Goal: Information Seeking & Learning: Compare options

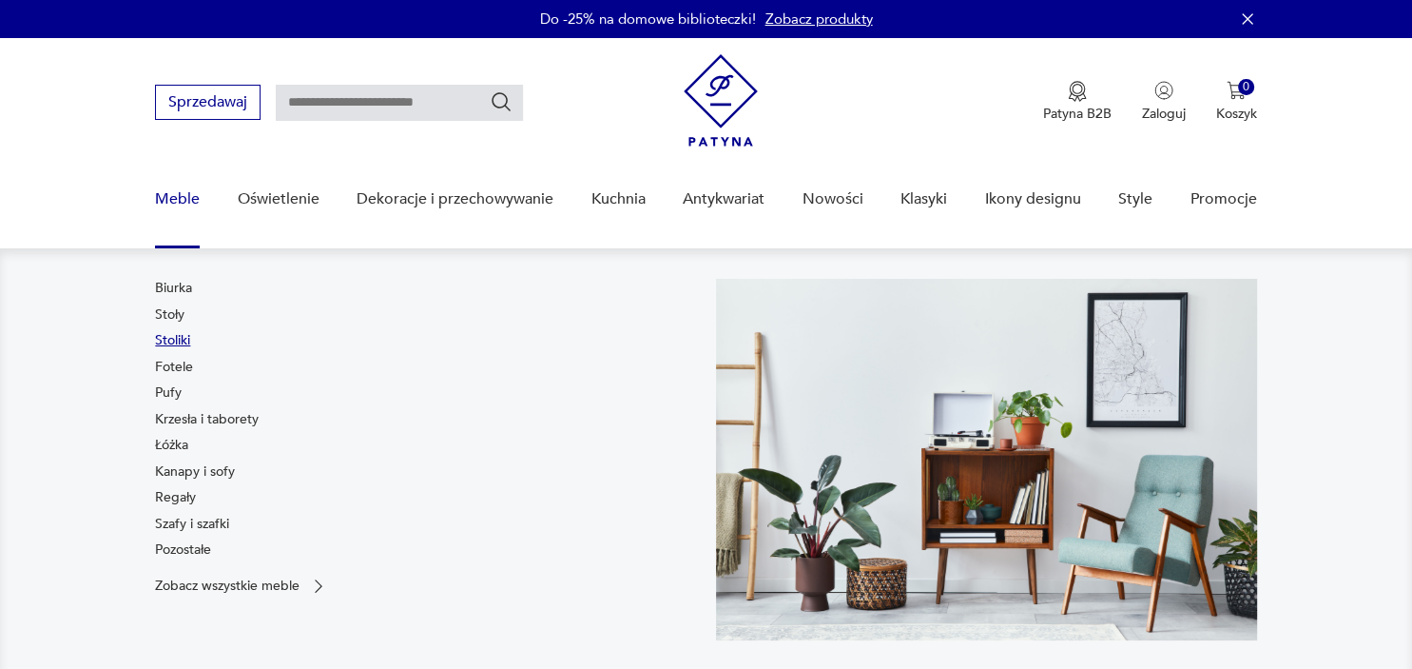
click at [166, 340] on link "Stoliki" at bounding box center [172, 340] width 35 height 19
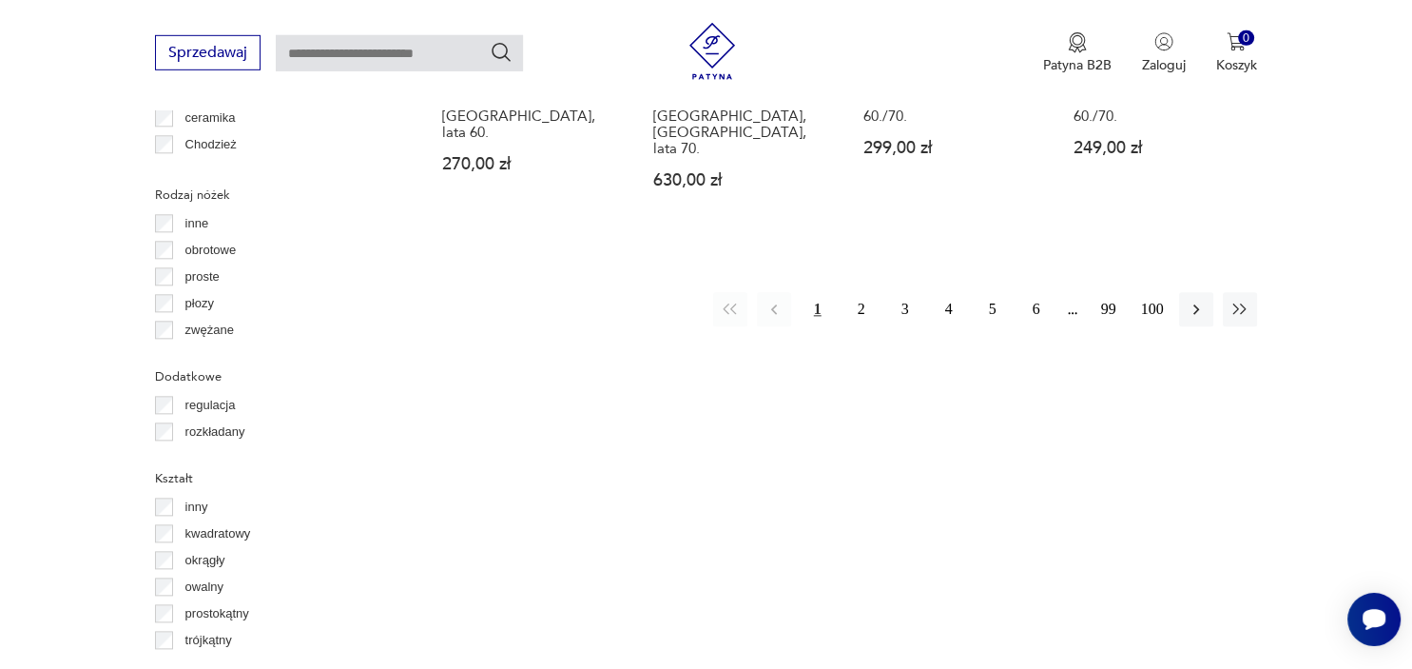
scroll to position [2134, 0]
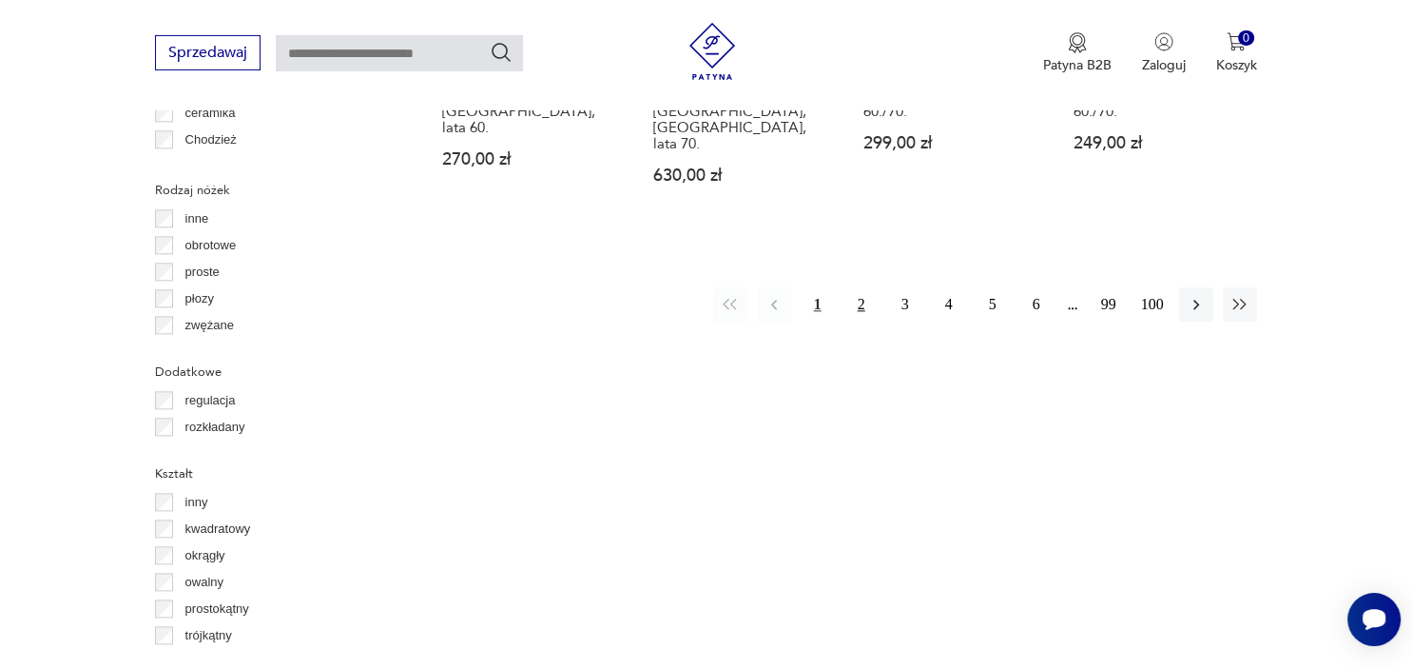
click at [869, 287] on button "2" at bounding box center [862, 304] width 34 height 34
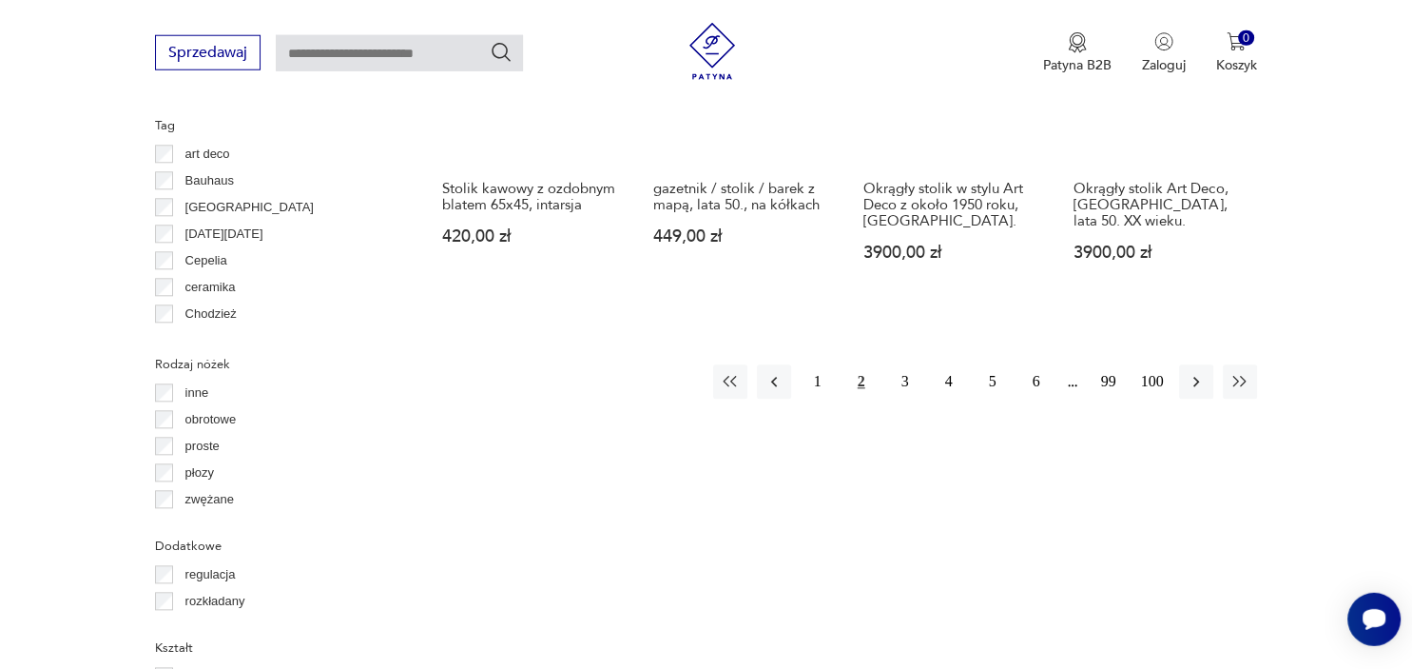
scroll to position [1964, 0]
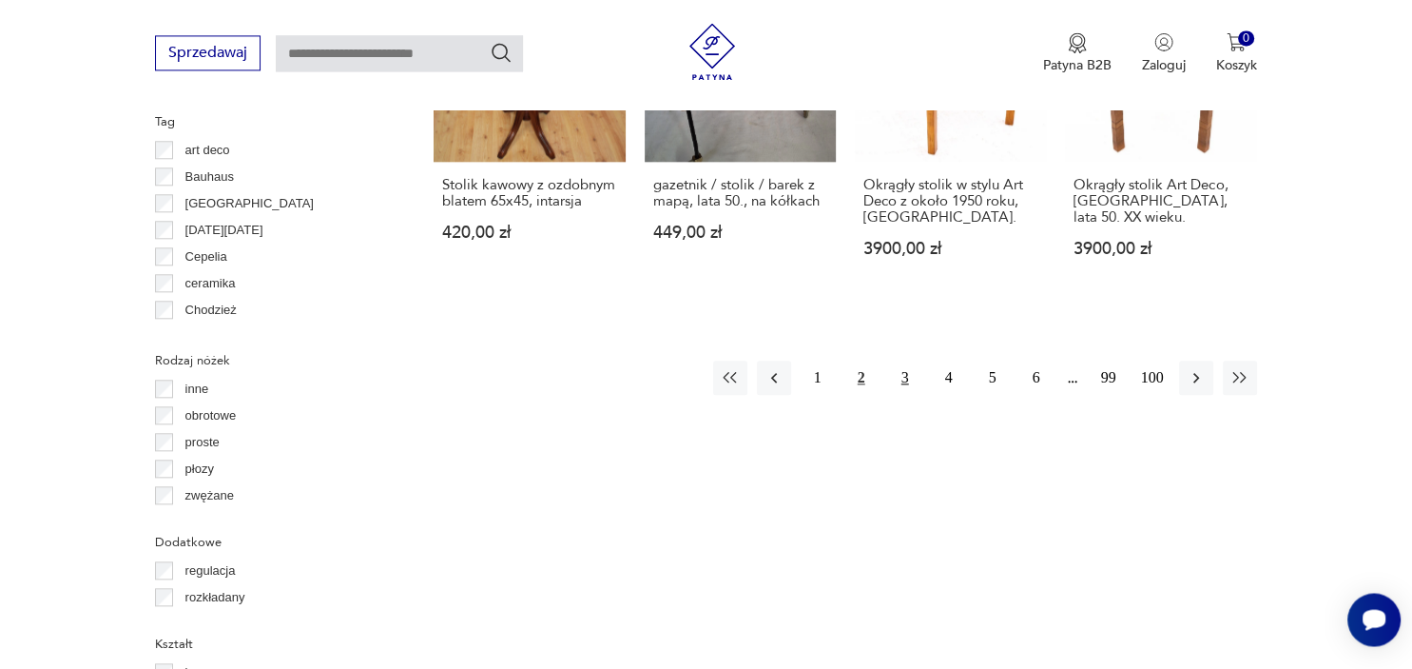
click at [908, 369] on button "3" at bounding box center [905, 377] width 34 height 34
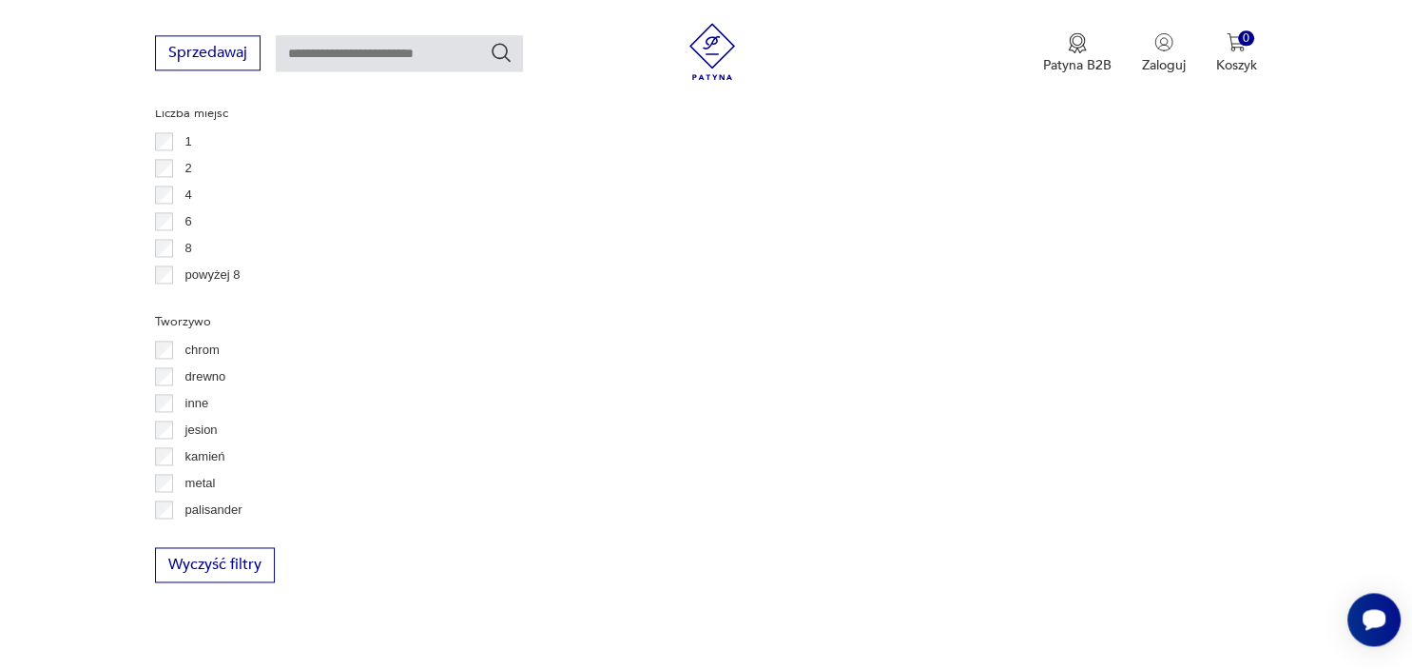
scroll to position [2806, 0]
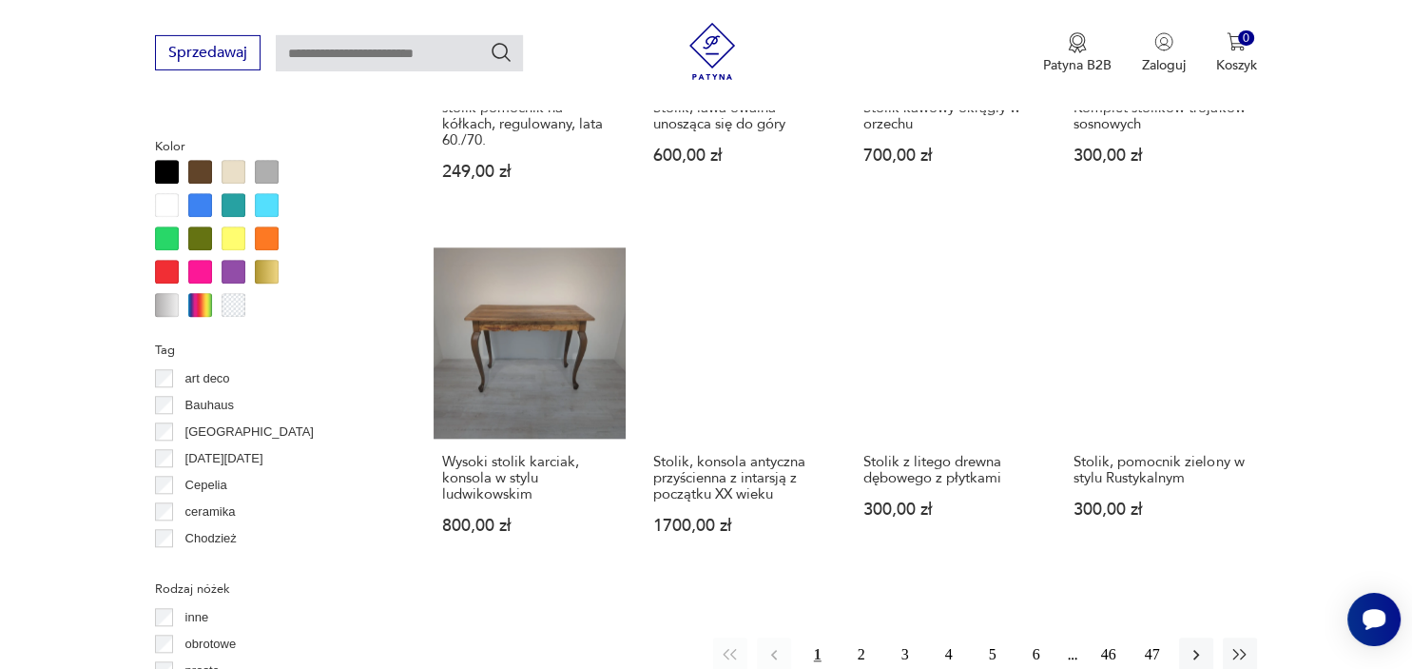
scroll to position [1868, 0]
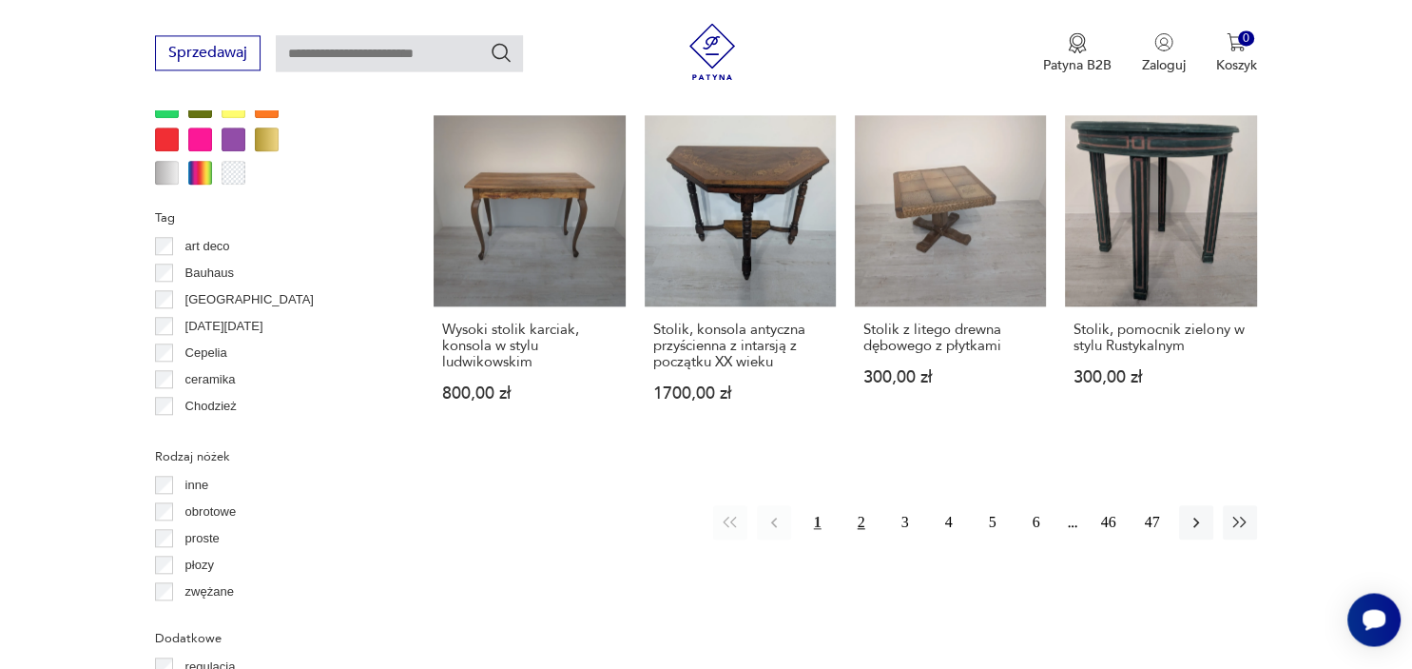
click at [869, 505] on button "2" at bounding box center [862, 522] width 34 height 34
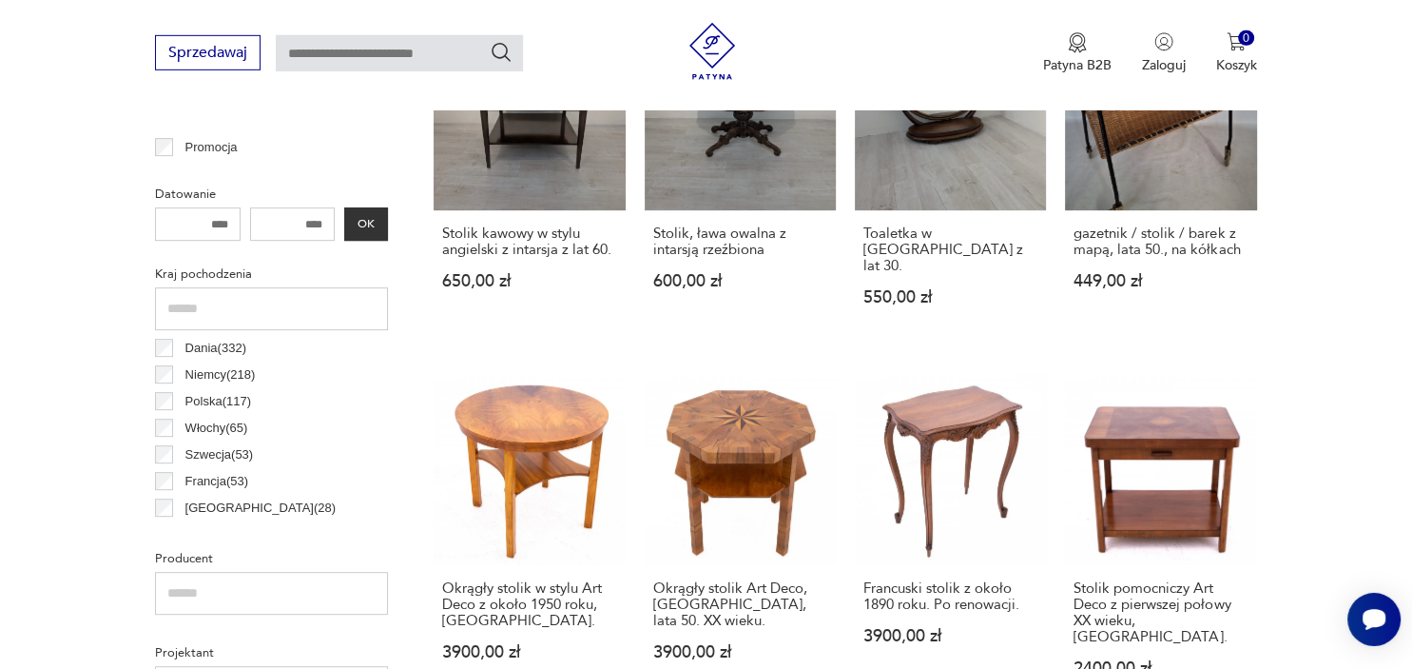
scroll to position [860, 0]
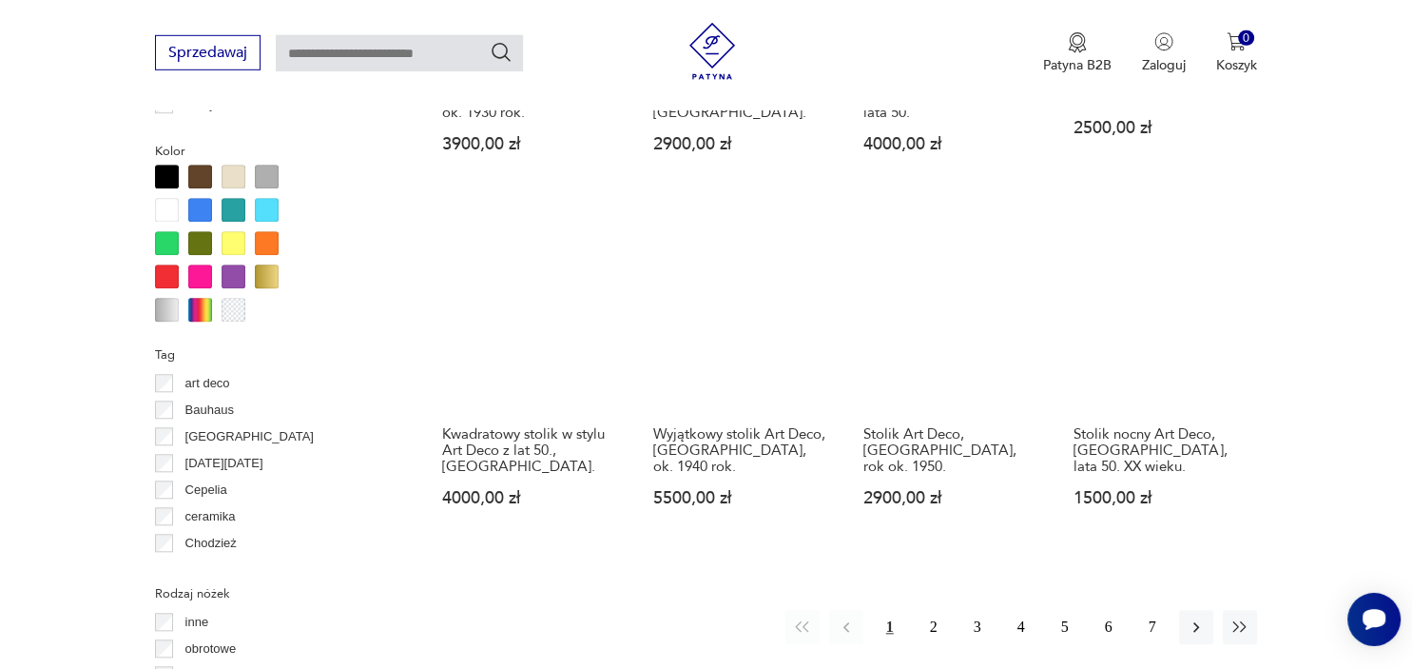
scroll to position [1704, 0]
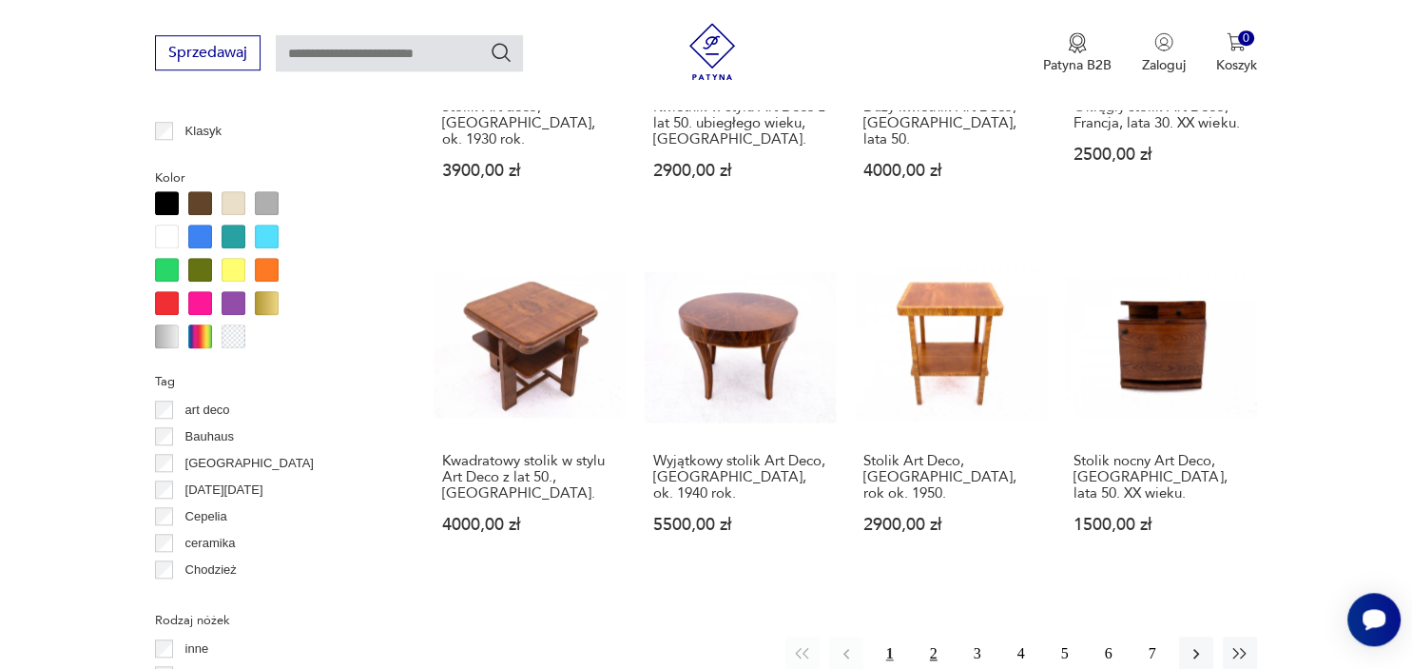
click at [935, 636] on button "2" at bounding box center [934, 653] width 34 height 34
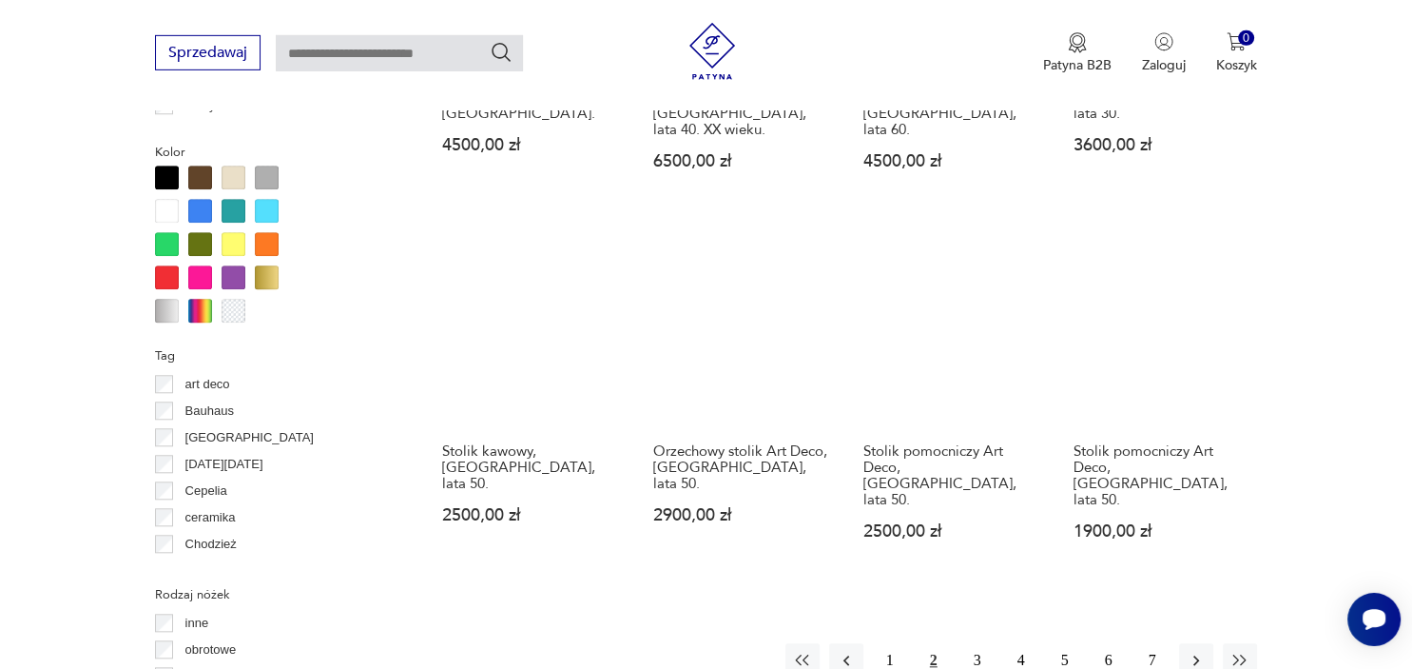
scroll to position [1758, 0]
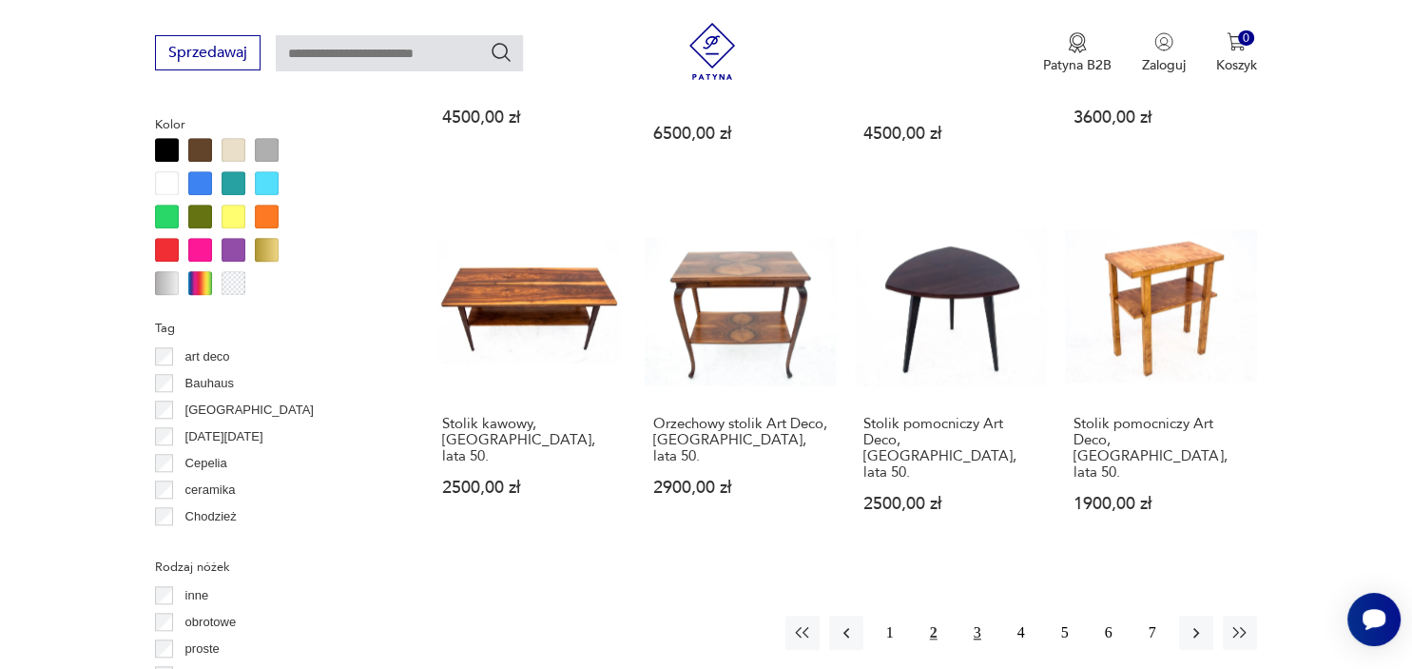
click at [982, 615] on button "3" at bounding box center [978, 632] width 34 height 34
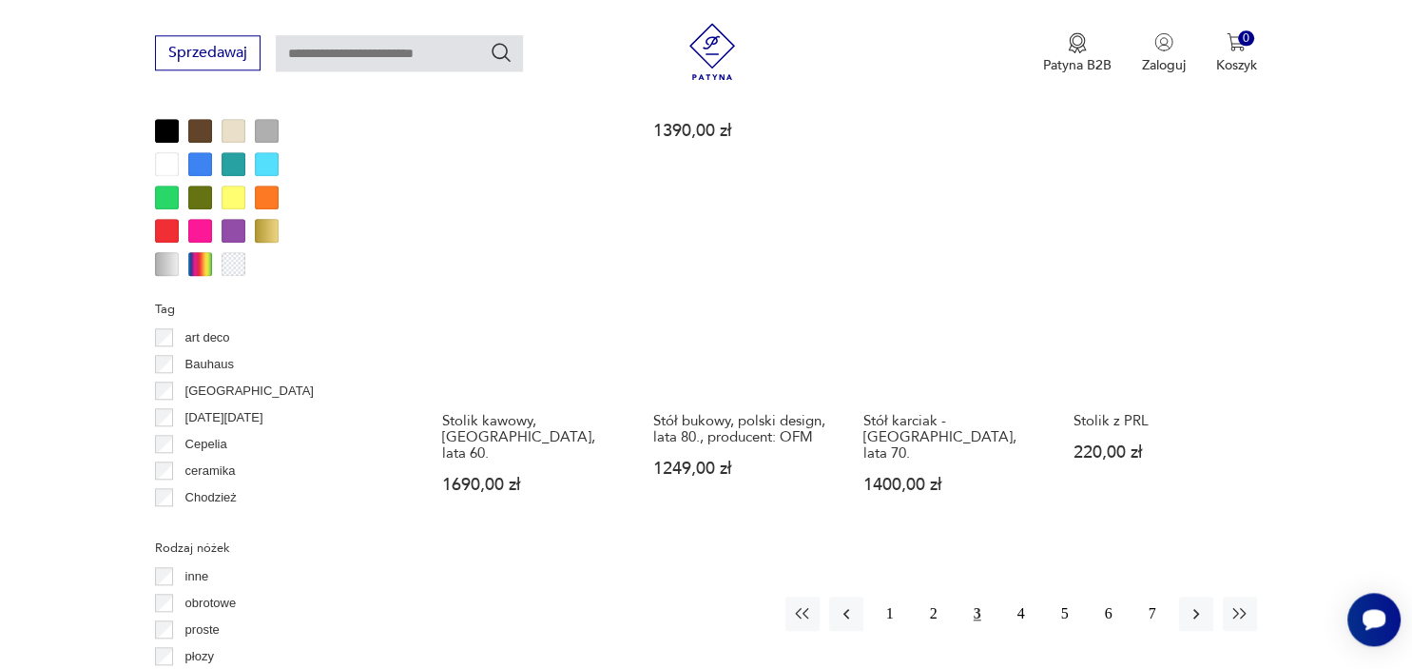
scroll to position [1810, 0]
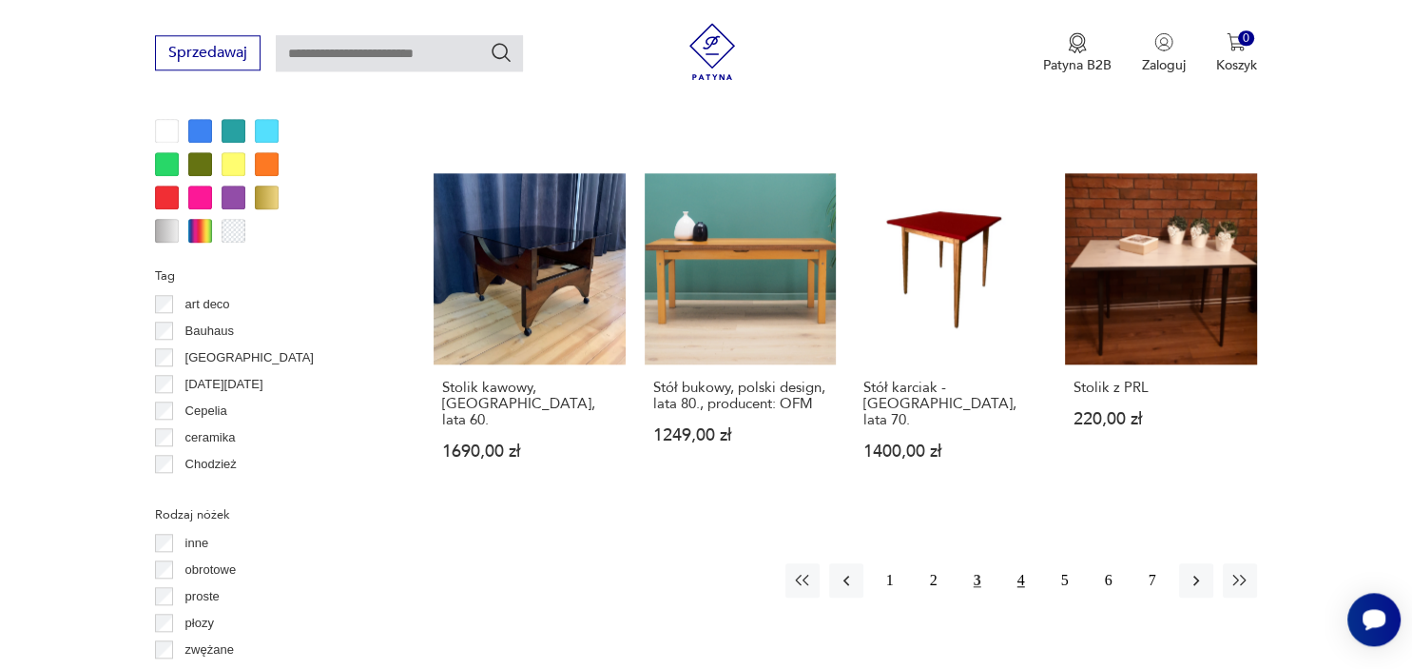
click at [1016, 563] on button "4" at bounding box center [1021, 580] width 34 height 34
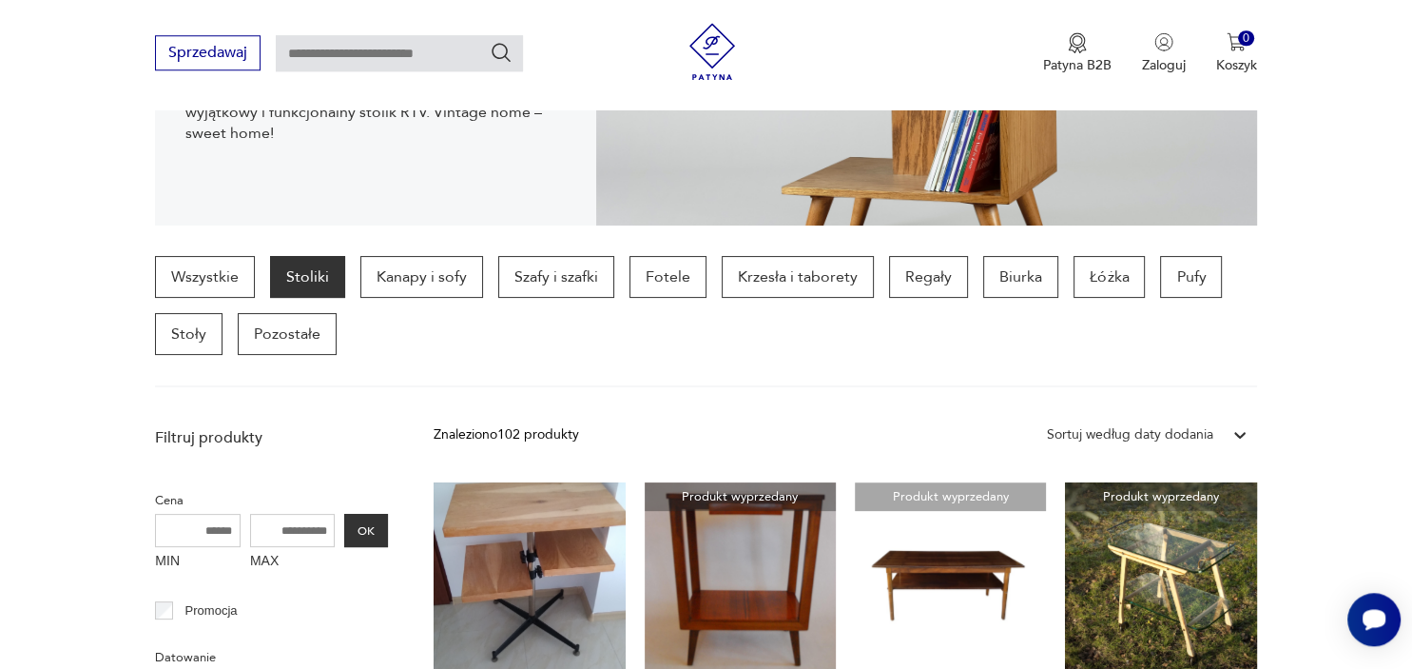
scroll to position [411, 0]
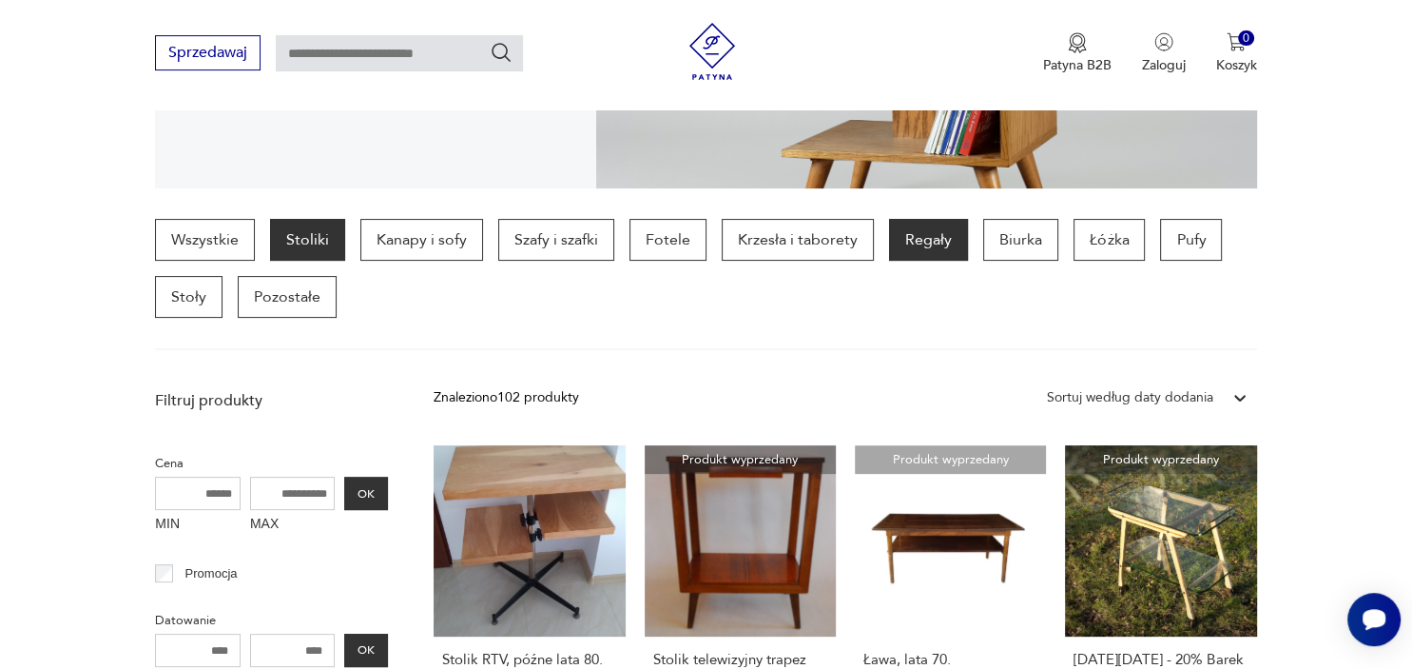
click at [906, 249] on p "Regały" at bounding box center [928, 240] width 79 height 42
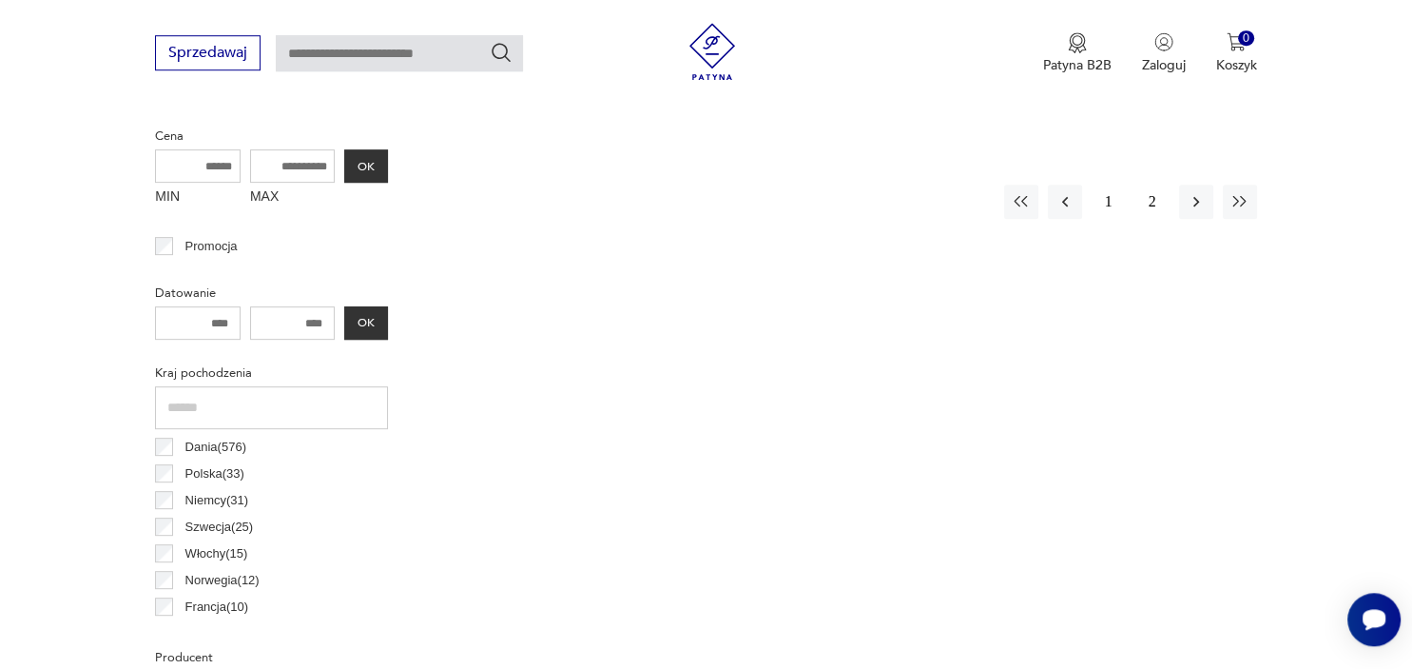
scroll to position [723, 0]
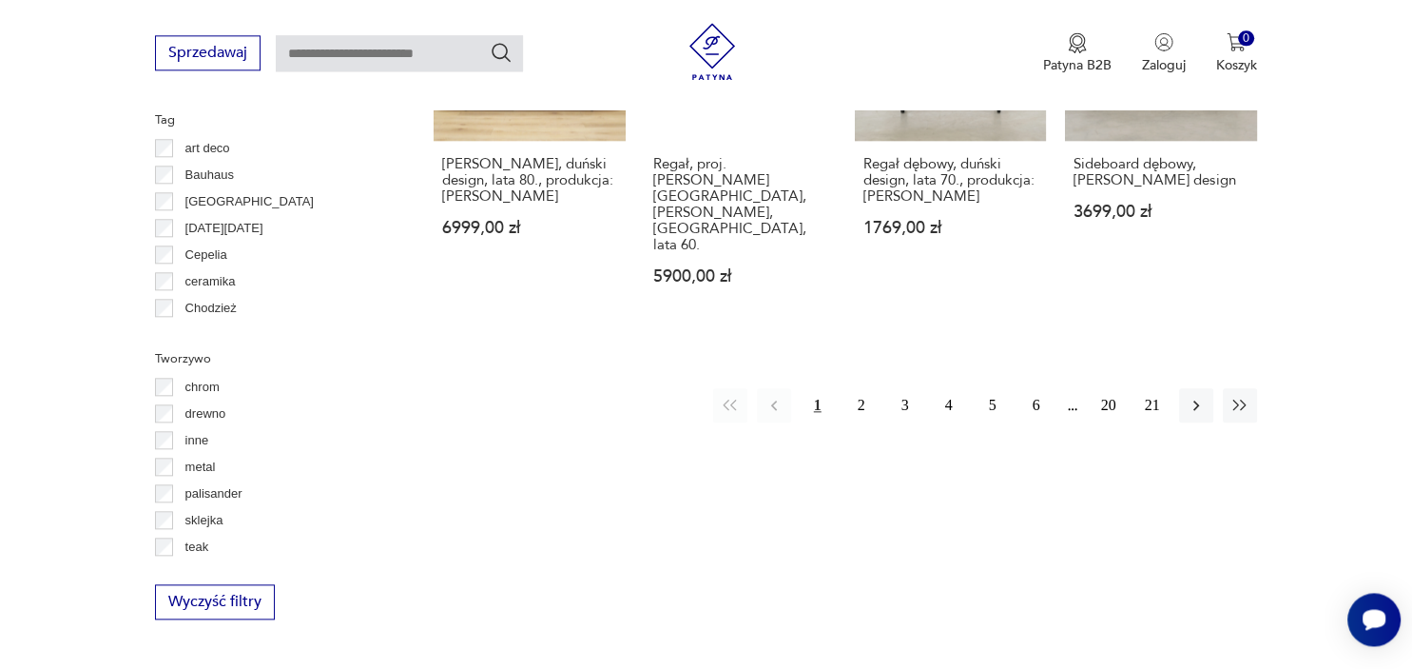
scroll to position [2053, 0]
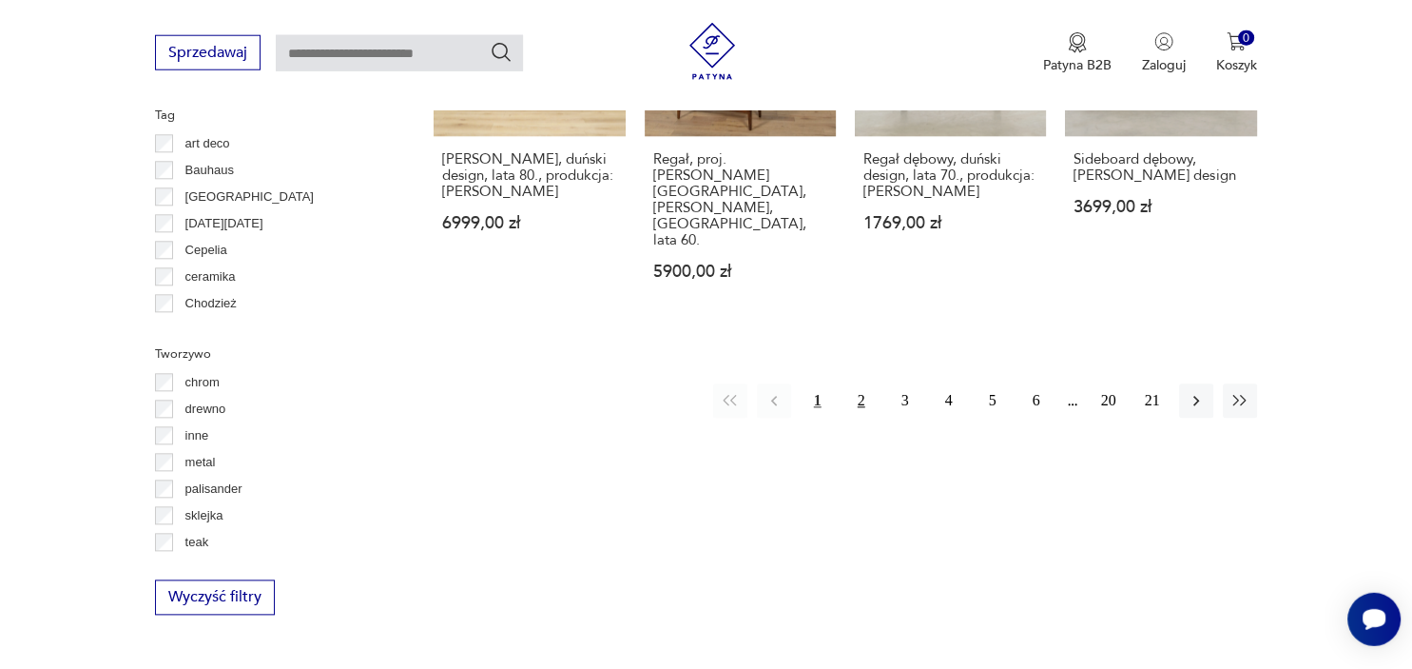
click at [857, 384] on button "2" at bounding box center [862, 401] width 34 height 34
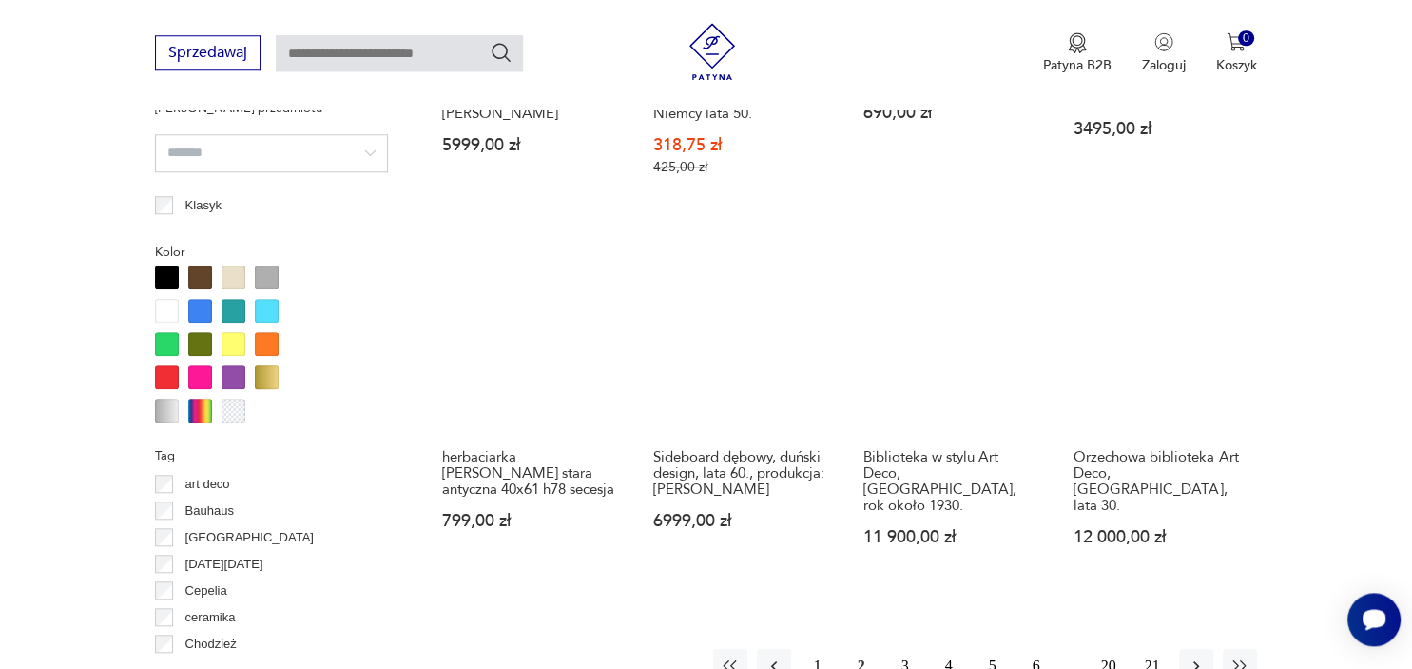
scroll to position [1917, 0]
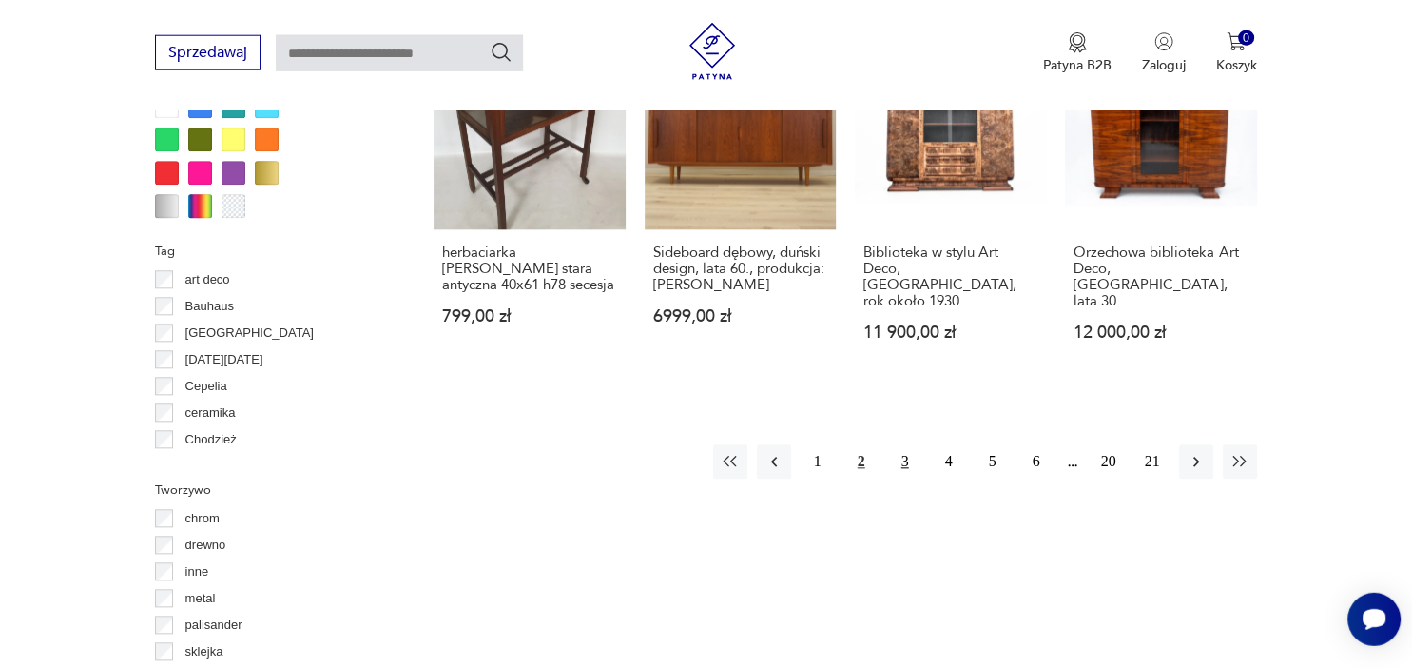
click at [911, 445] on button "3" at bounding box center [905, 462] width 34 height 34
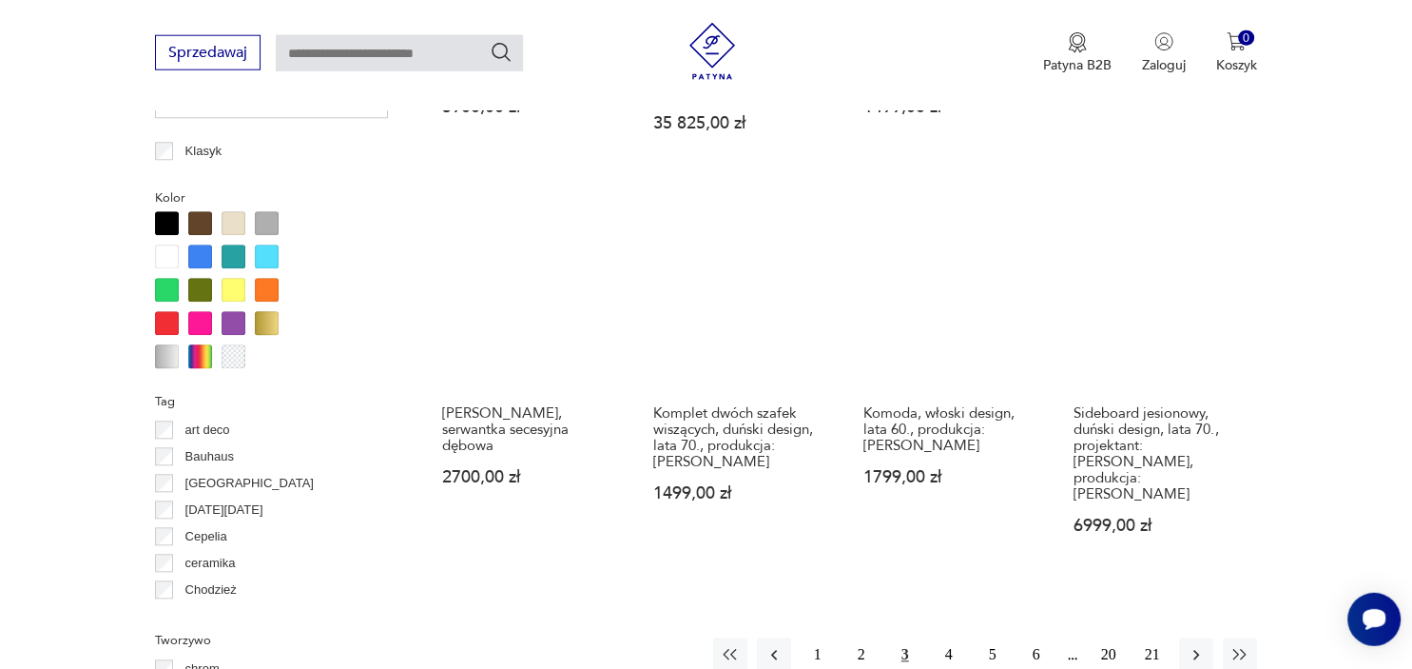
scroll to position [503, 0]
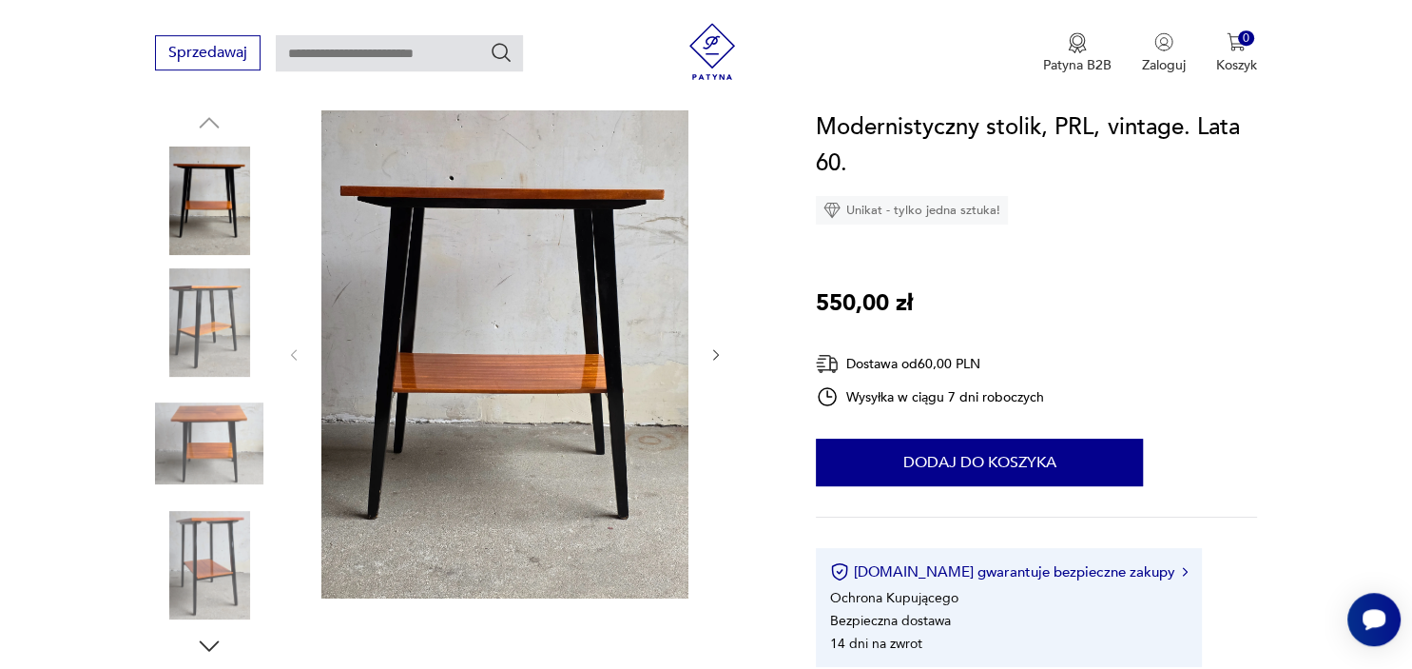
scroll to position [210, 0]
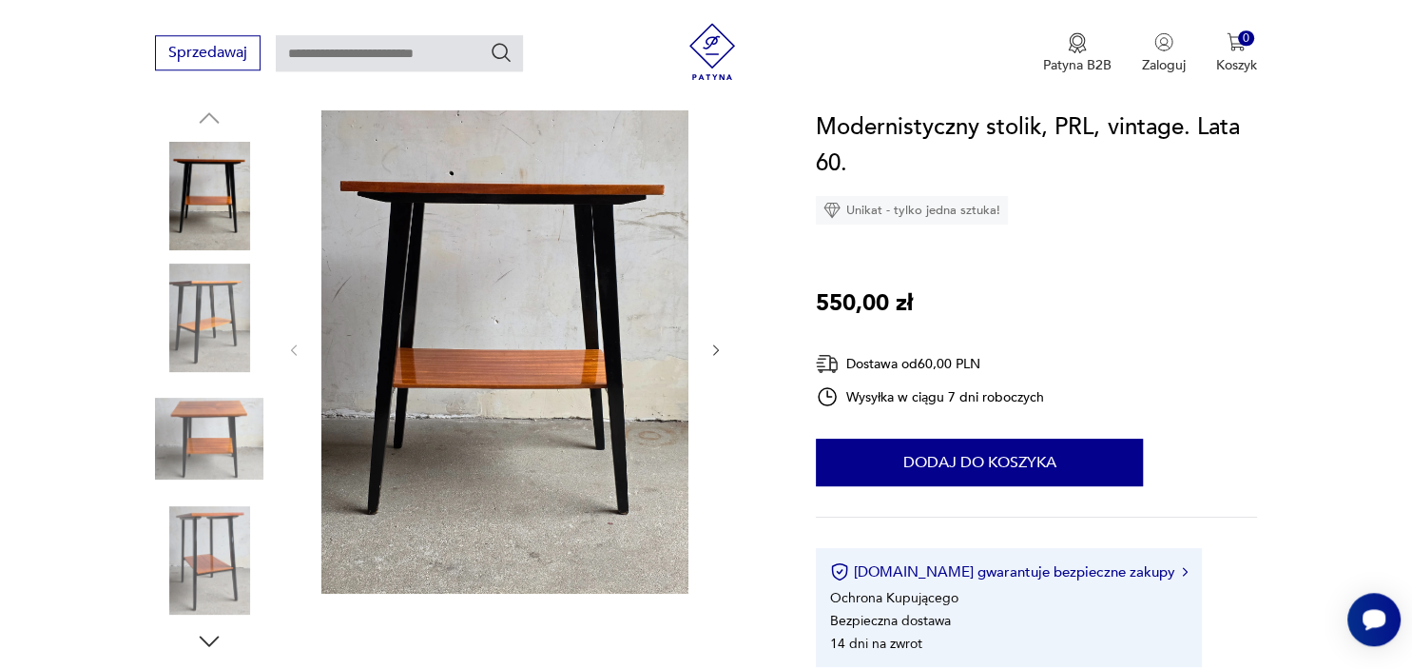
click at [205, 329] on img at bounding box center [209, 317] width 108 height 108
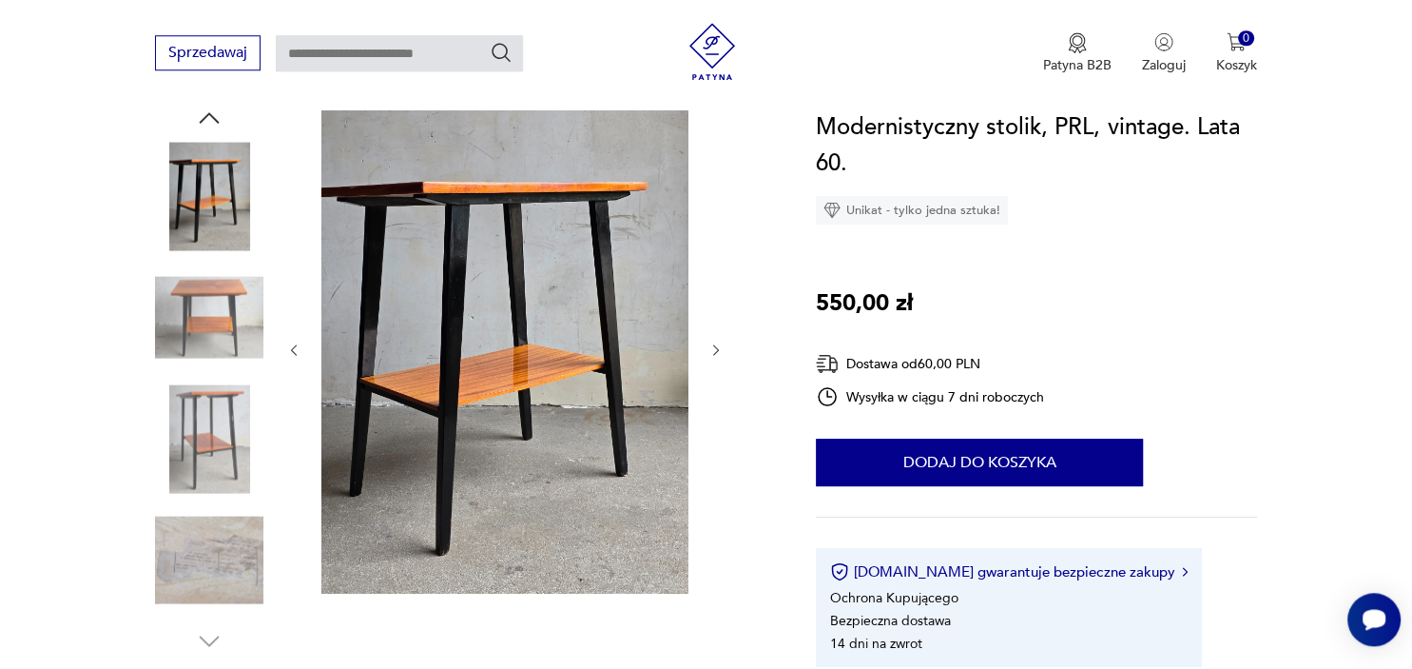
click at [210, 408] on img at bounding box center [209, 438] width 108 height 108
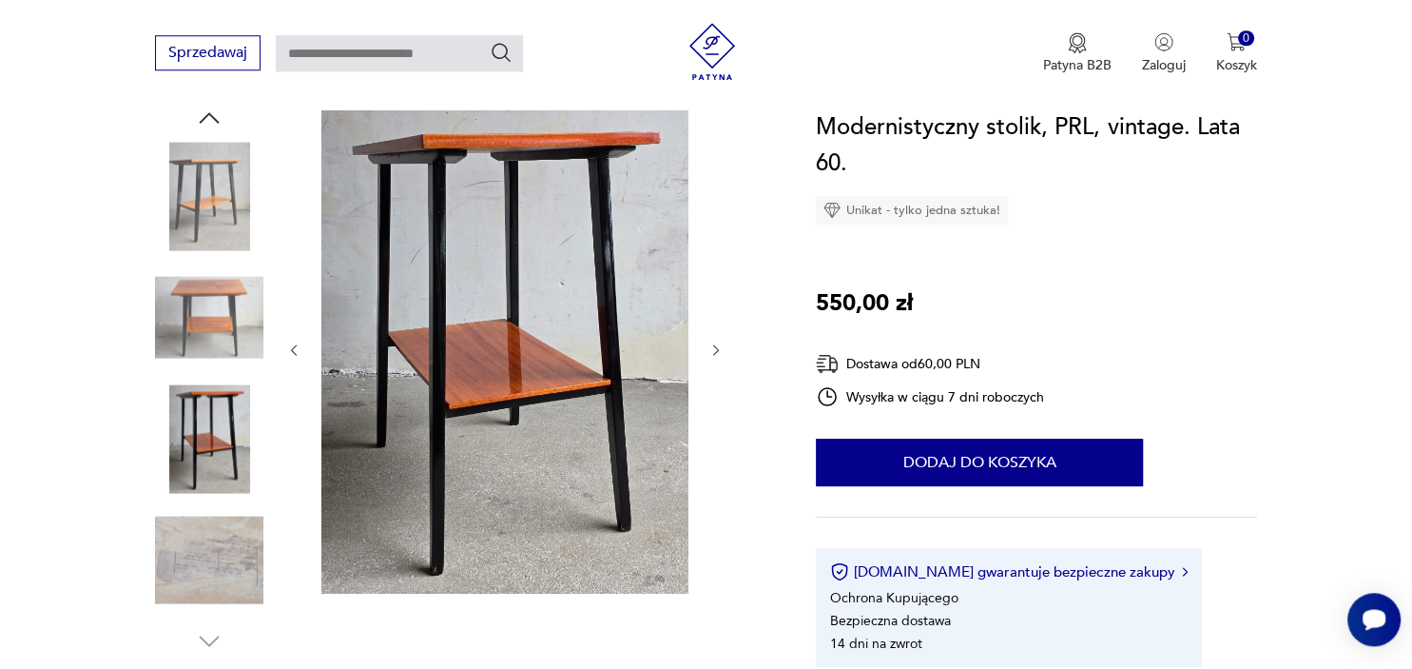
click at [210, 478] on img at bounding box center [209, 438] width 108 height 108
click at [215, 537] on img at bounding box center [209, 560] width 108 height 108
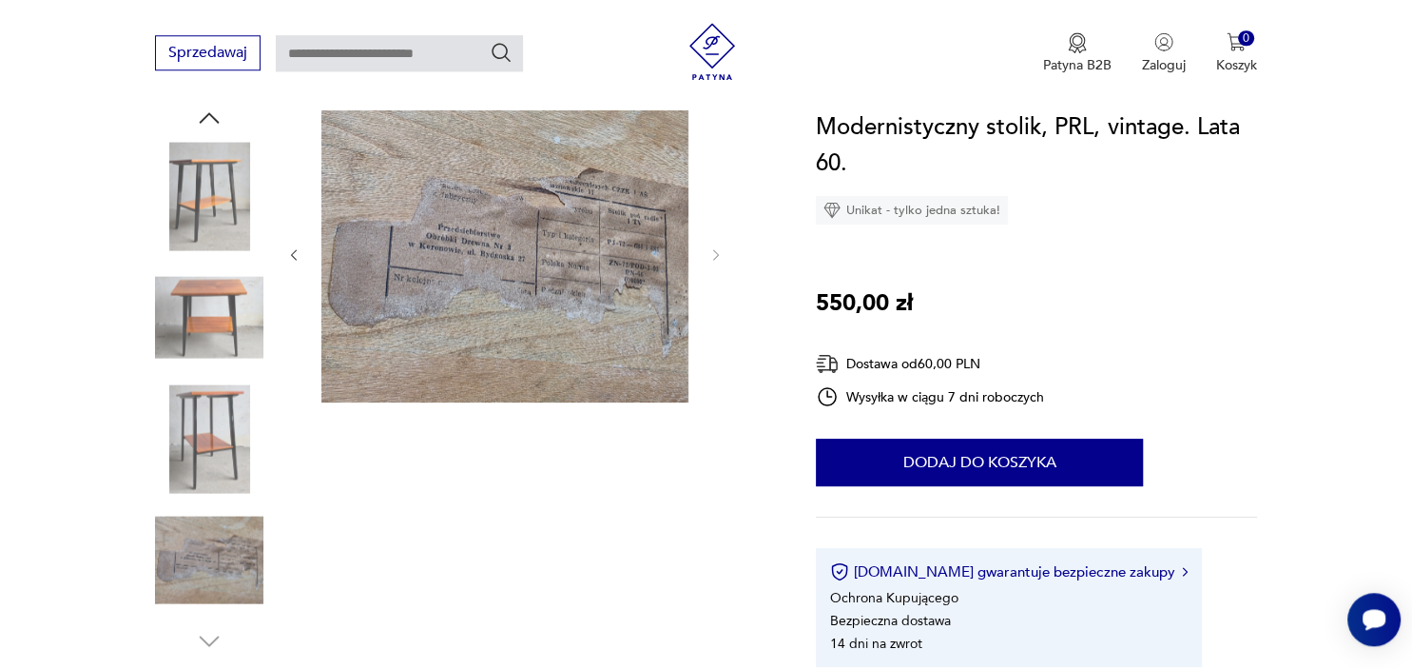
click at [204, 200] on img at bounding box center [209, 196] width 108 height 108
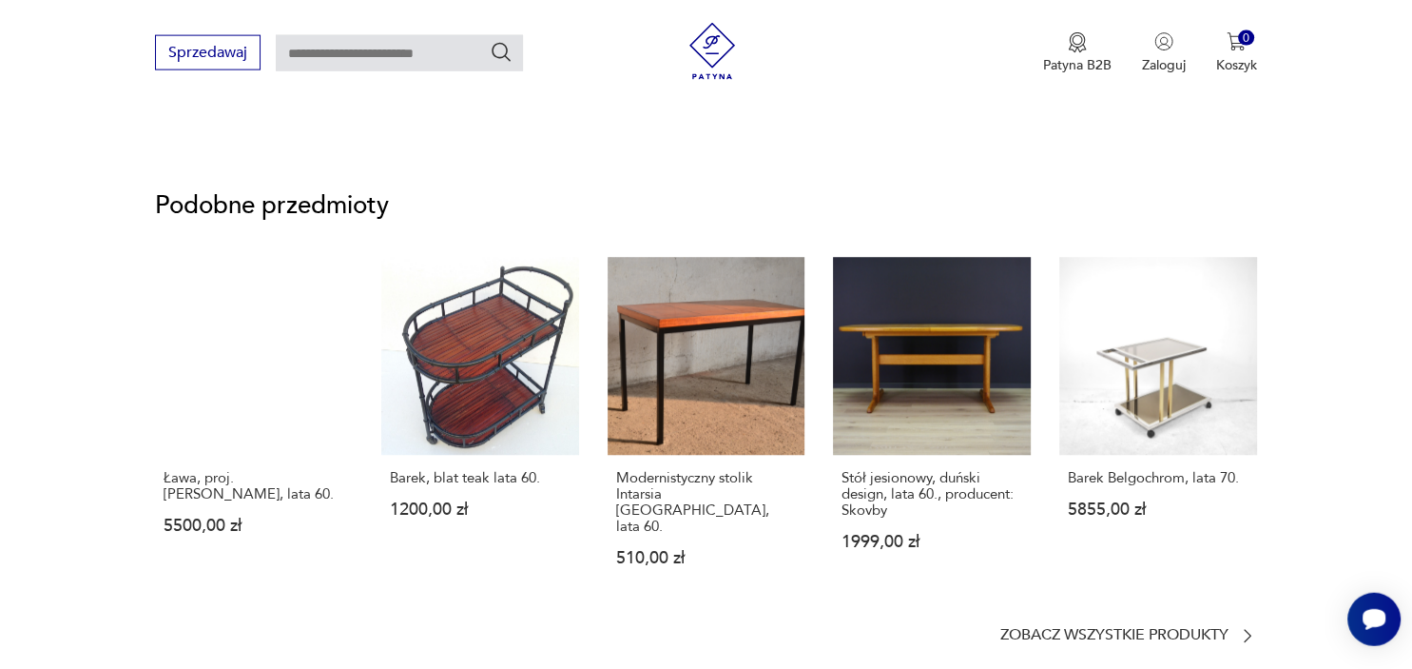
scroll to position [0, 0]
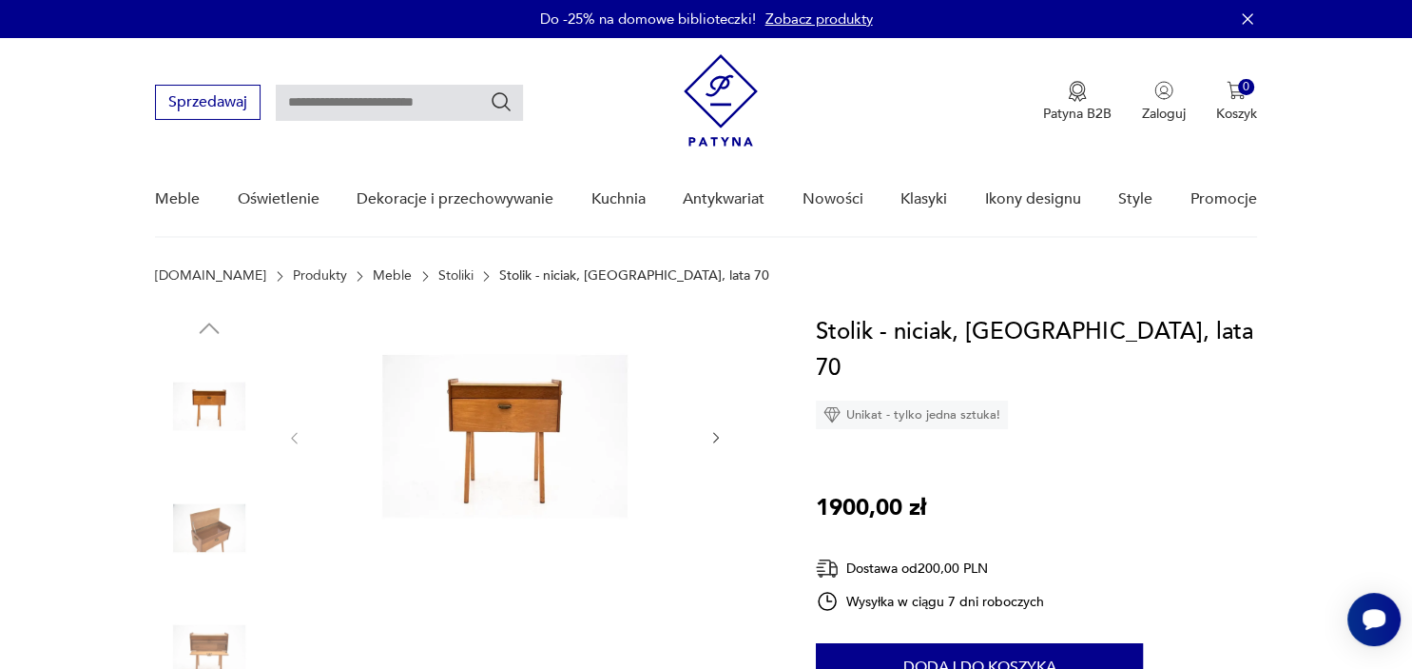
click at [725, 439] on div at bounding box center [462, 590] width 615 height 552
click at [712, 436] on icon "button" at bounding box center [717, 438] width 16 height 16
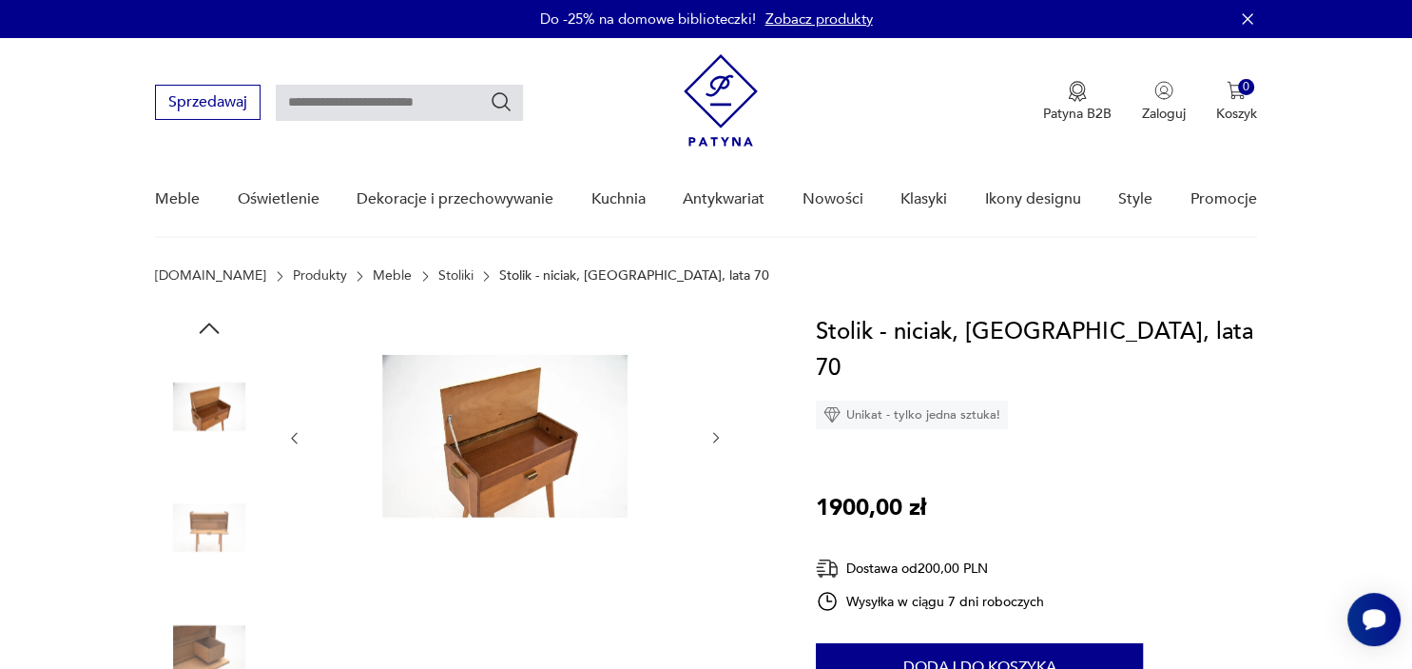
click at [712, 436] on icon "button" at bounding box center [717, 438] width 16 height 16
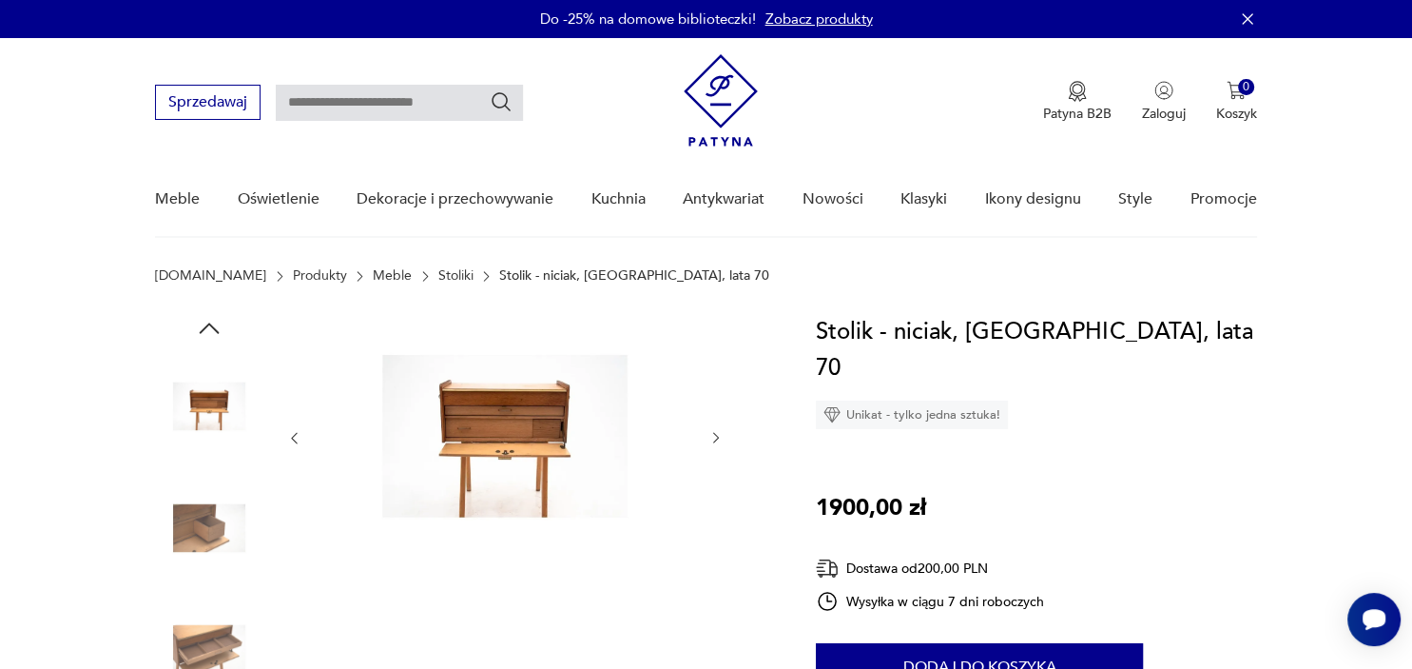
click at [712, 436] on icon "button" at bounding box center [717, 438] width 16 height 16
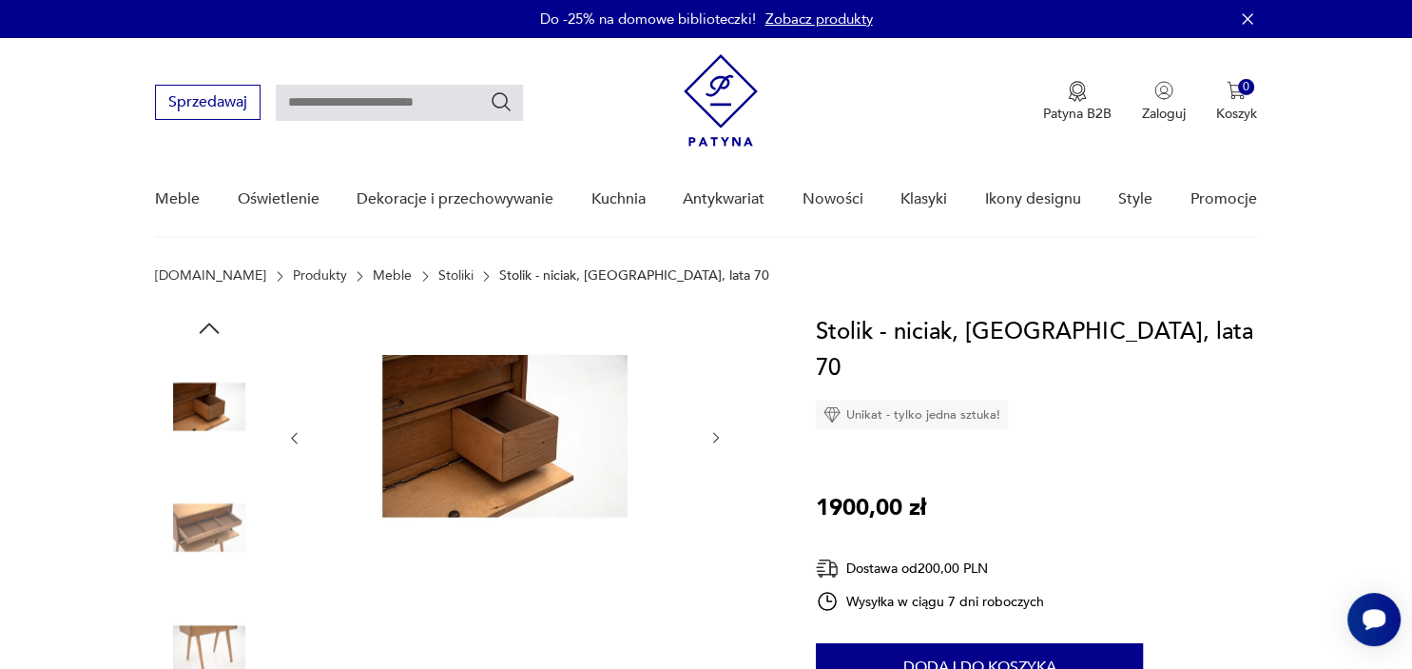
click at [712, 436] on icon "button" at bounding box center [717, 438] width 16 height 16
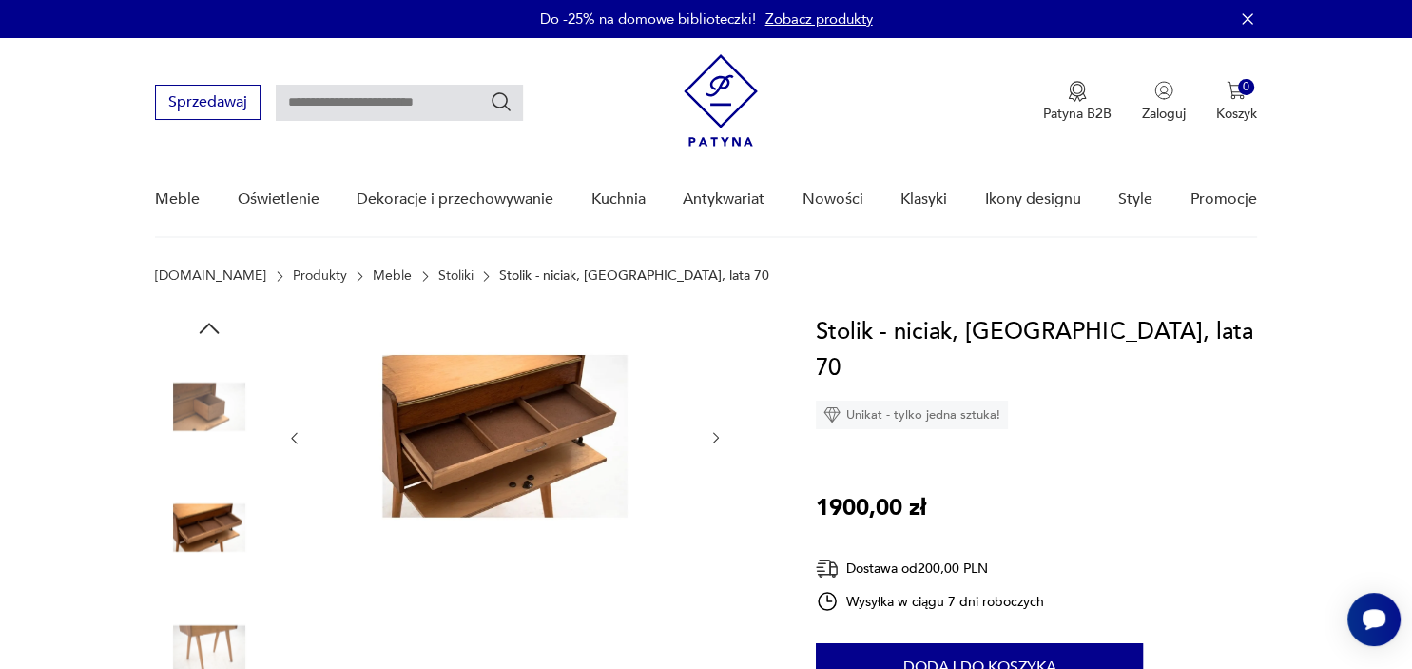
click at [712, 436] on icon "button" at bounding box center [717, 438] width 16 height 16
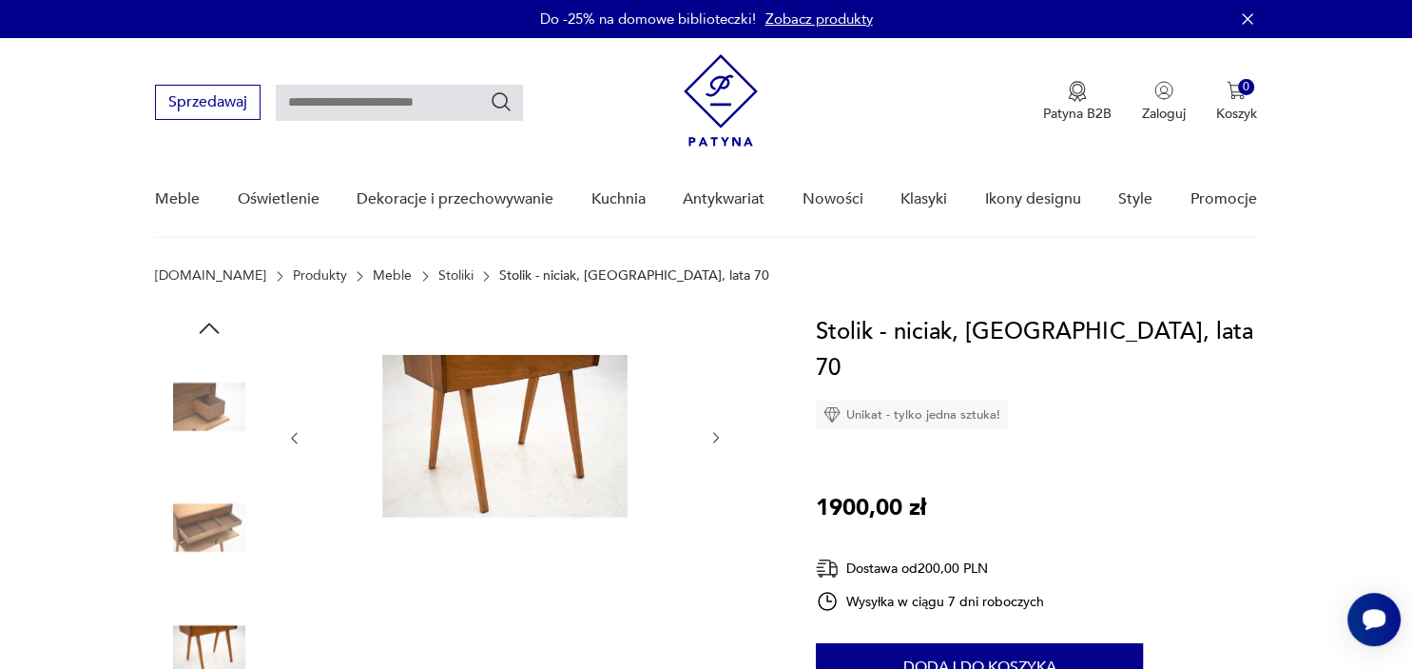
click at [712, 436] on icon "button" at bounding box center [717, 438] width 16 height 16
